Goal: Manage account settings

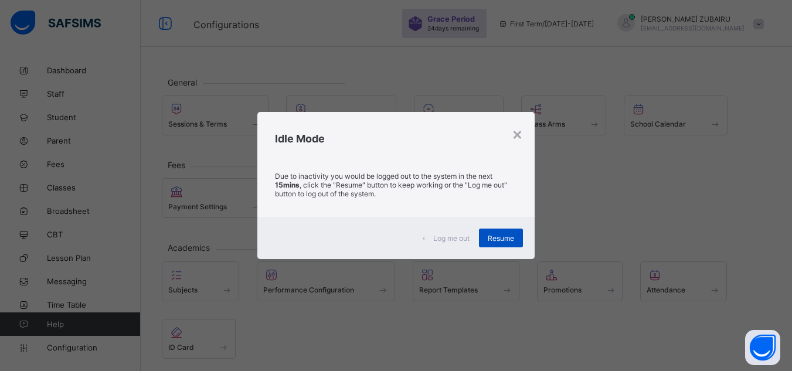
click at [501, 237] on span "Resume" at bounding box center [501, 238] width 26 height 9
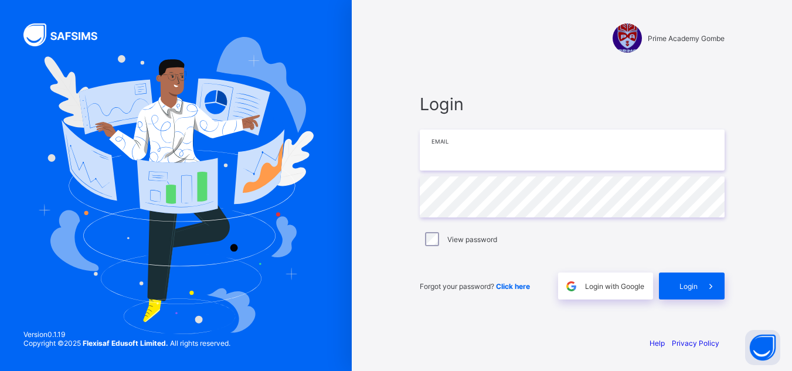
type input "**********"
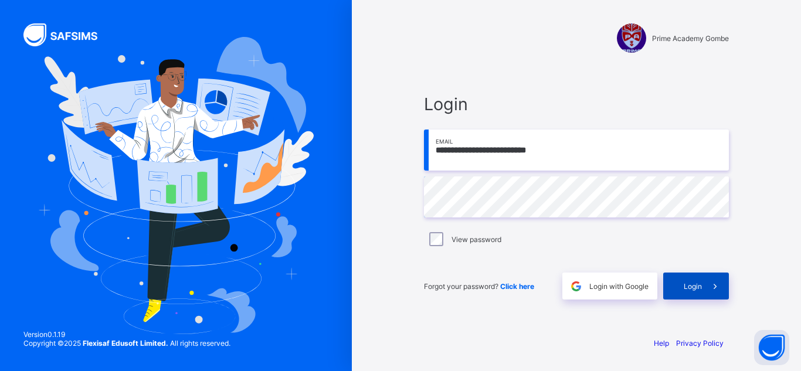
click at [710, 288] on icon at bounding box center [715, 286] width 12 height 11
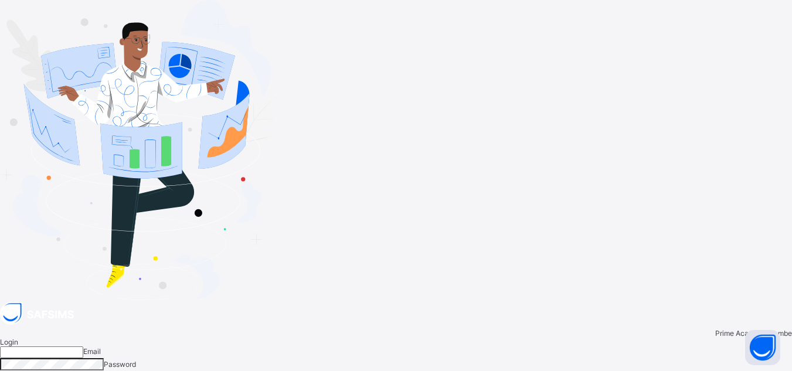
type input "**********"
